Goal: Task Accomplishment & Management: Manage account settings

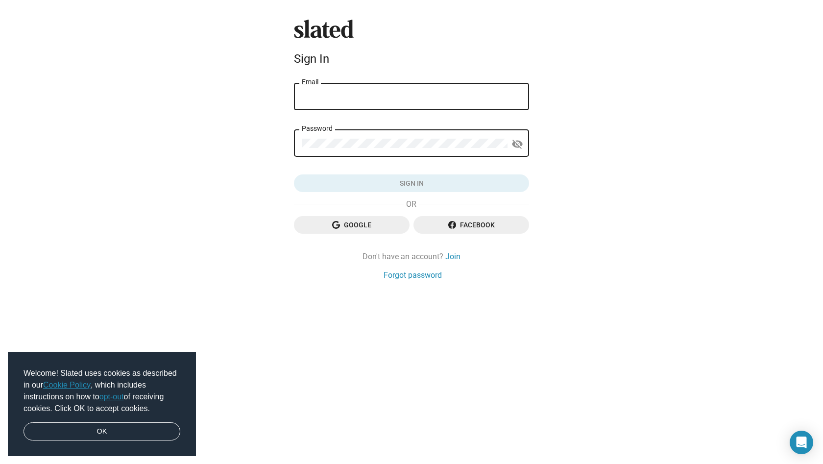
type input "[EMAIL_ADDRESS][DOMAIN_NAME]"
click at [412, 183] on button "Sign in" at bounding box center [411, 183] width 235 height 18
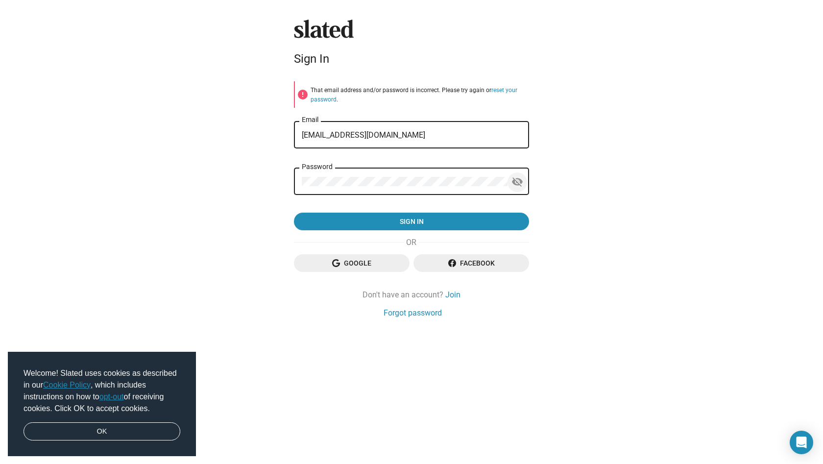
click at [515, 179] on mat-icon "visibility_off" at bounding box center [518, 181] width 12 height 15
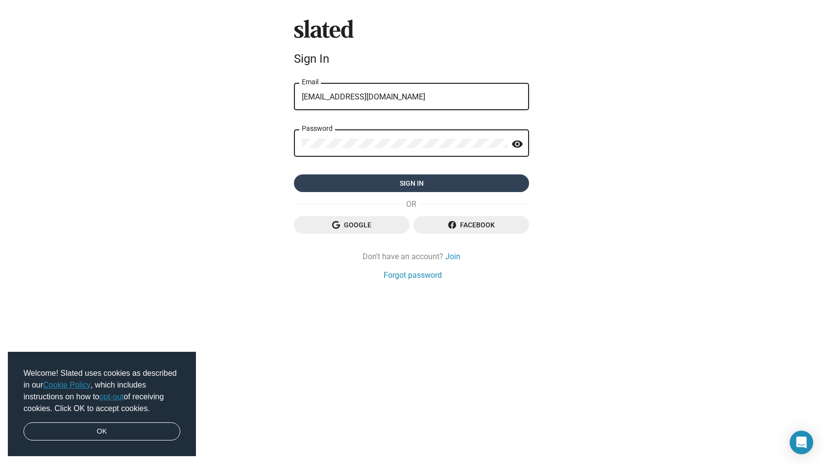
click at [402, 179] on span "Sign in" at bounding box center [412, 183] width 220 height 18
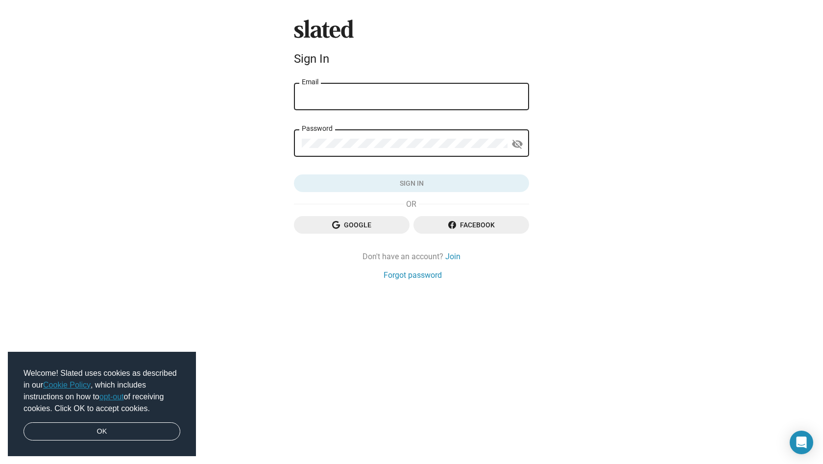
type input "[EMAIL_ADDRESS][DOMAIN_NAME]"
click at [412, 183] on button "Sign in" at bounding box center [411, 183] width 235 height 18
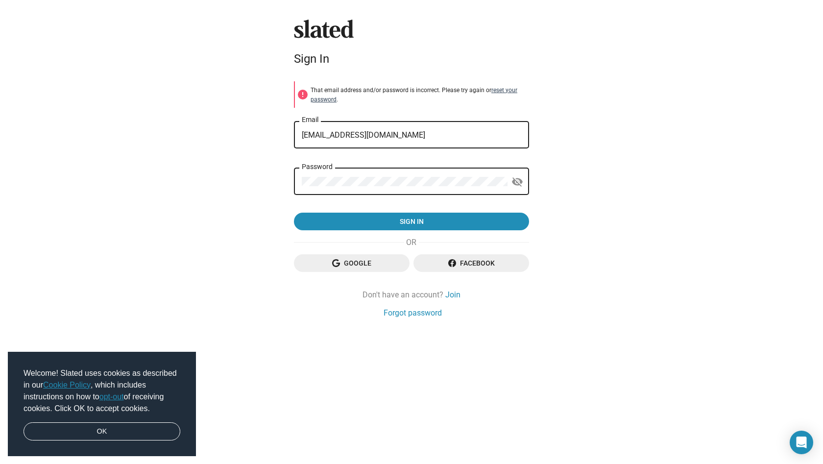
click at [510, 90] on link "reset your password" at bounding box center [414, 95] width 207 height 16
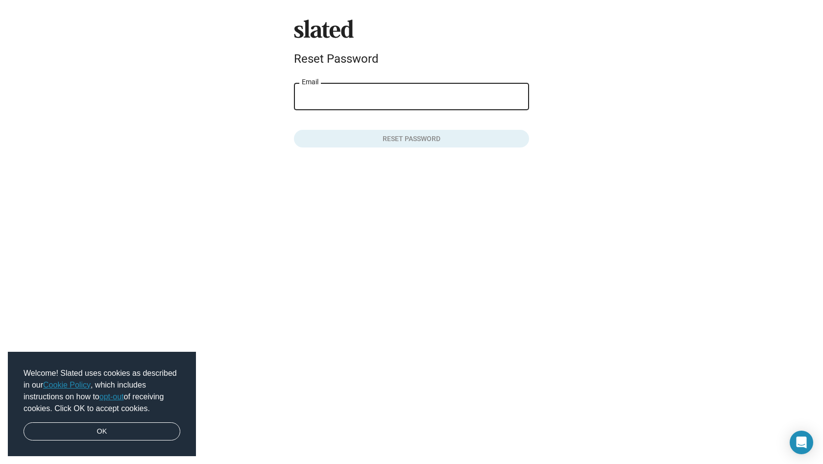
click at [380, 95] on input "Email" at bounding box center [412, 97] width 220 height 9
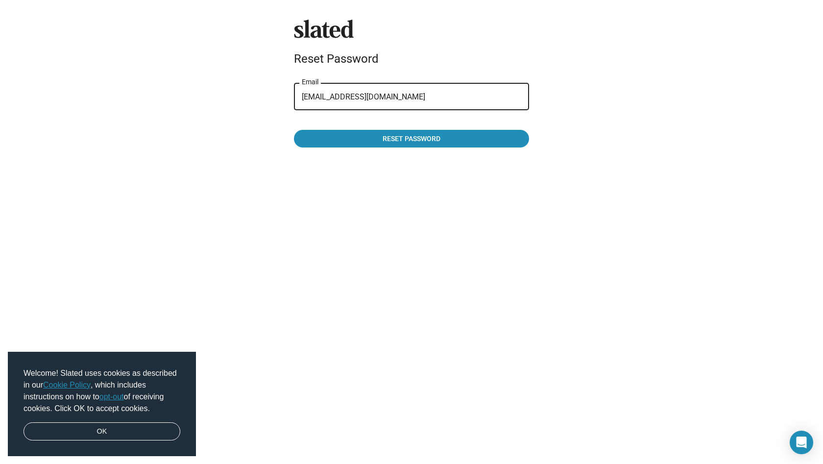
type input "[EMAIL_ADDRESS][DOMAIN_NAME]"
click at [412, 139] on button "Reset password" at bounding box center [411, 139] width 235 height 18
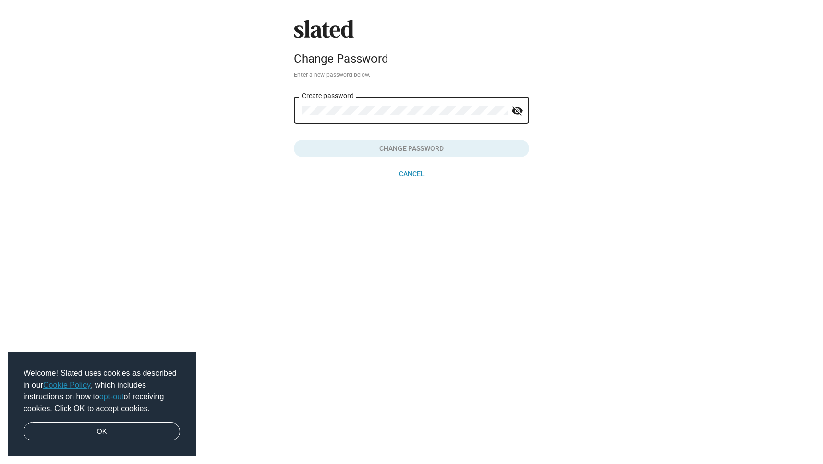
click at [520, 111] on mat-icon "visibility_off" at bounding box center [518, 110] width 12 height 15
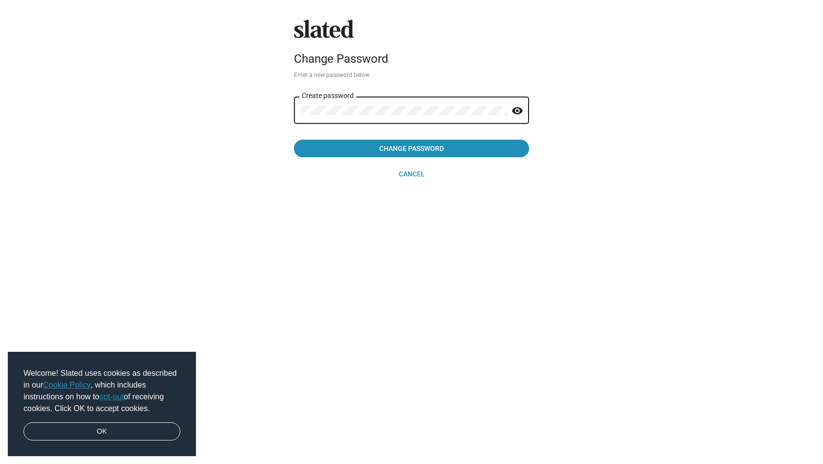
click at [291, 105] on div "Slated Change Password Enter a new password below. Create password visibility C…" at bounding box center [411, 101] width 243 height 163
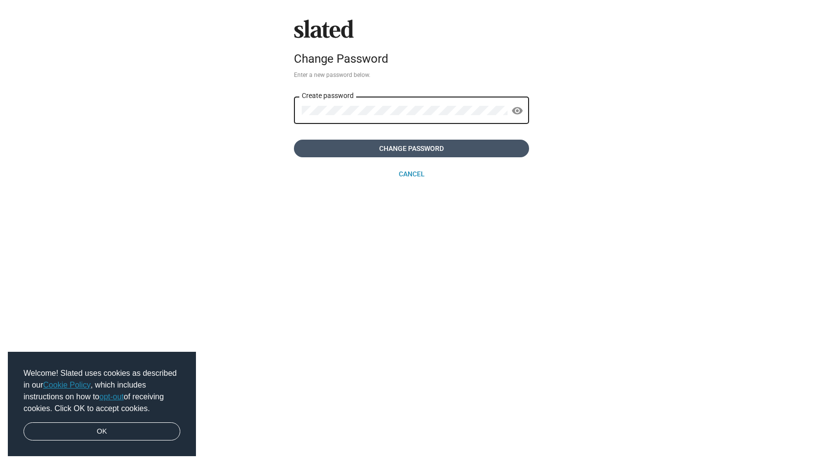
click at [369, 147] on span "Change Password" at bounding box center [412, 149] width 220 height 18
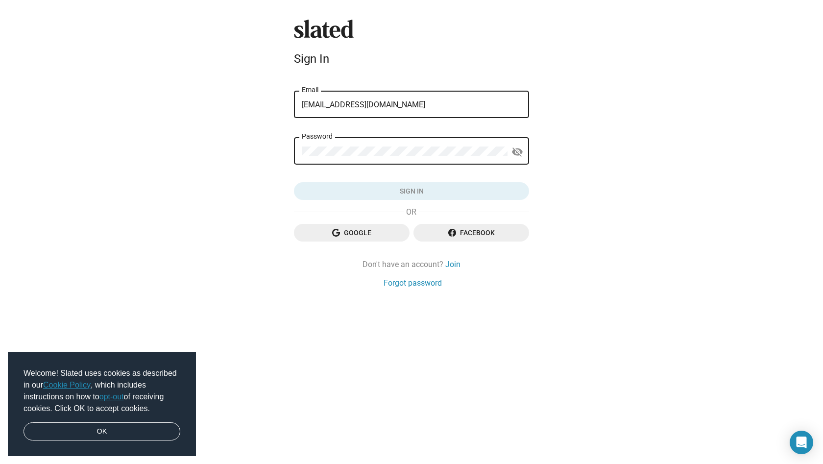
click at [360, 168] on mat-form-field "Password visibility_off" at bounding box center [411, 156] width 235 height 41
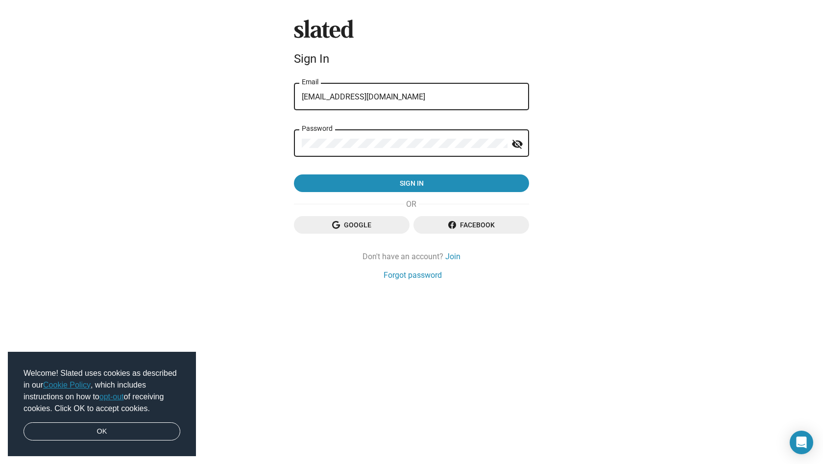
click at [516, 143] on mat-icon "visibility_off" at bounding box center [518, 144] width 12 height 15
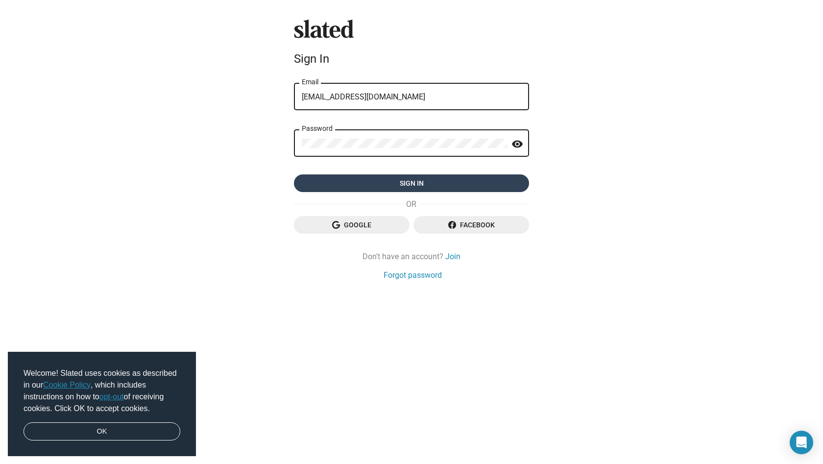
click at [432, 180] on span "Sign in" at bounding box center [412, 183] width 220 height 18
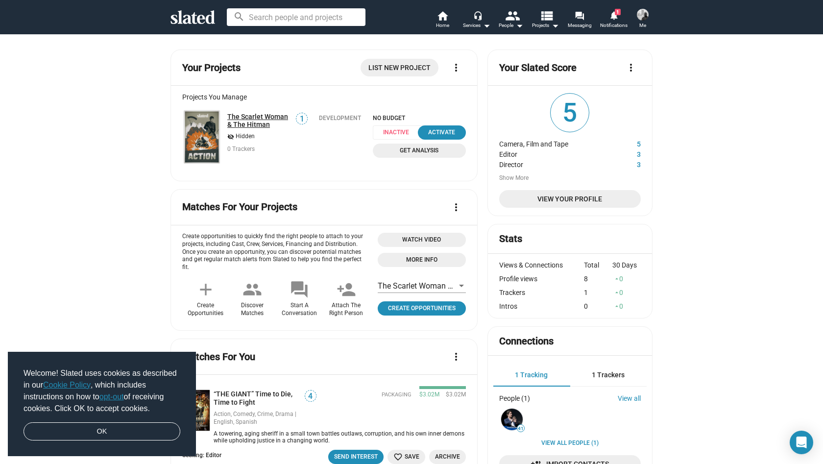
click at [242, 118] on link "The Scarlet Woman & The Hitman" at bounding box center [258, 121] width 62 height 16
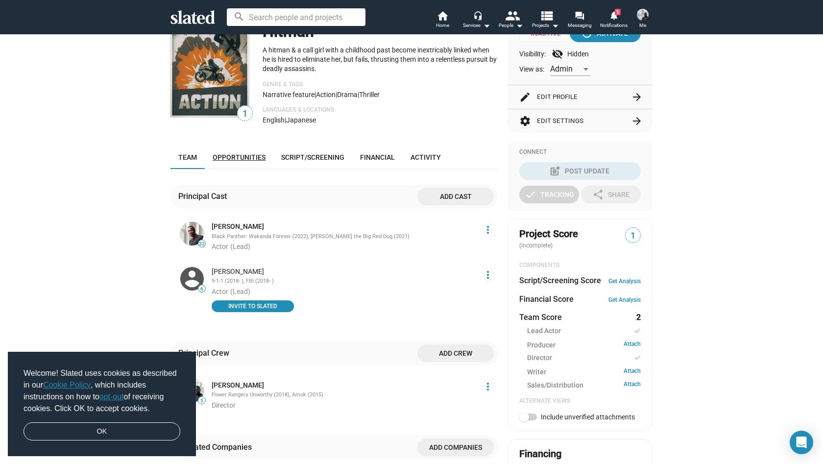
scroll to position [135, 0]
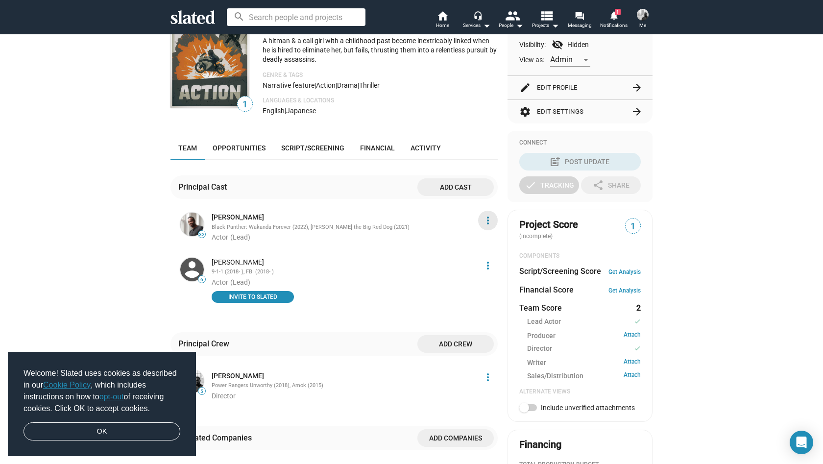
click at [487, 226] on mat-icon "more_vert" at bounding box center [488, 221] width 12 height 12
click at [468, 284] on button "Delete" at bounding box center [470, 283] width 55 height 16
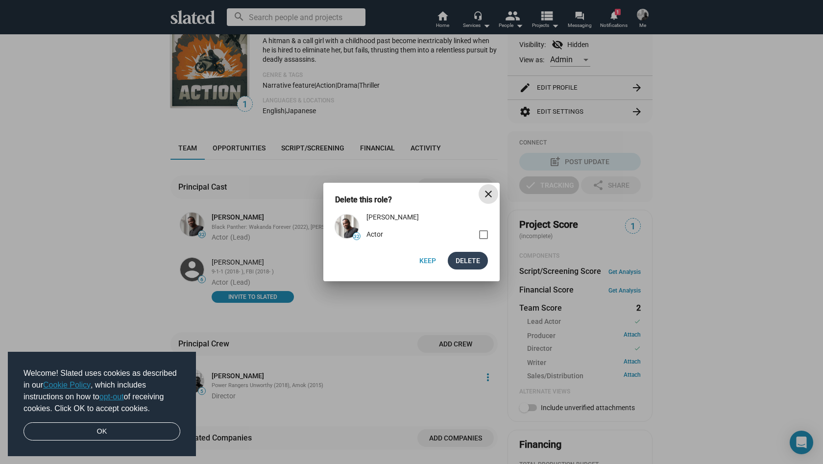
click at [473, 260] on span "Delete" at bounding box center [468, 261] width 25 height 18
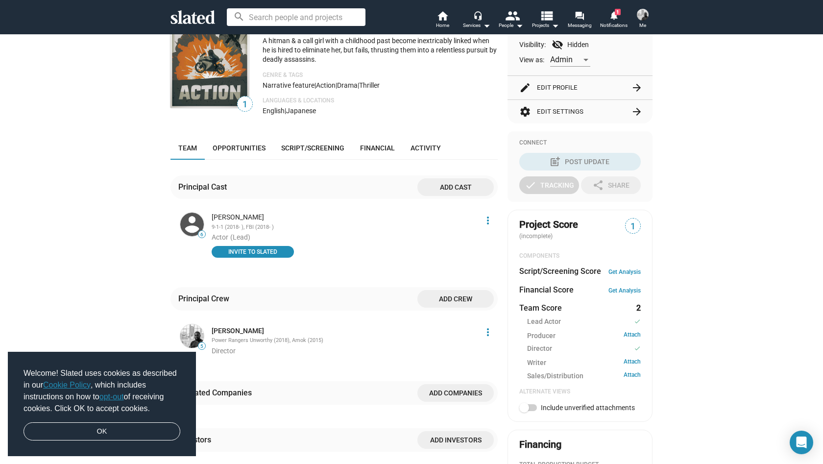
scroll to position [137, 0]
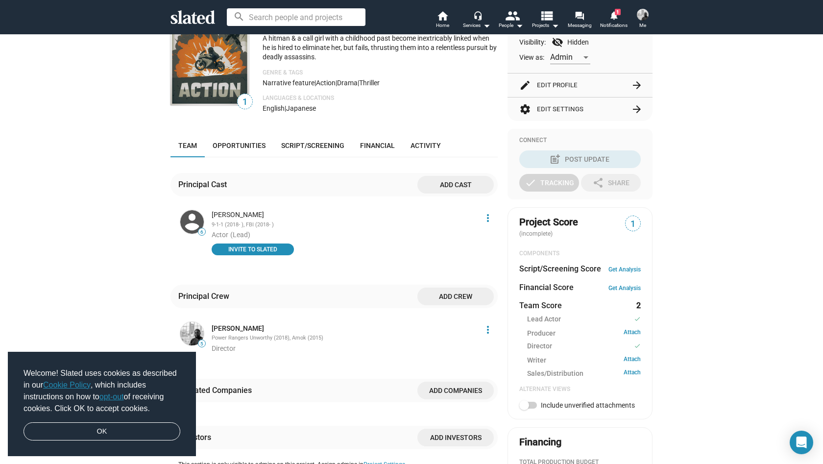
click at [489, 224] on mat-icon "more_vert" at bounding box center [488, 218] width 12 height 12
click at [462, 284] on button "Delete" at bounding box center [470, 281] width 55 height 16
